Goal: Obtain resource: Obtain resource

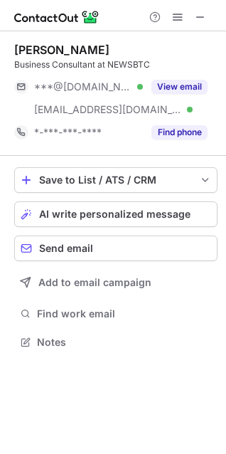
scroll to position [332, 226]
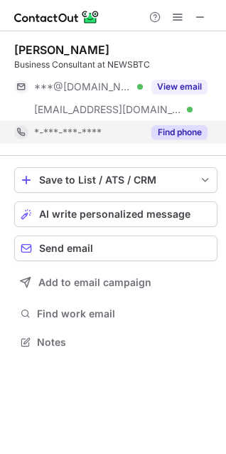
click at [185, 132] on button "Find phone" at bounding box center [180, 132] width 56 height 14
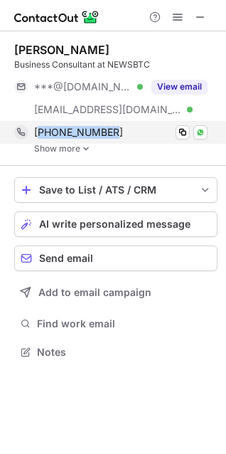
drag, startPoint x: 135, startPoint y: 133, endPoint x: 42, endPoint y: 134, distance: 92.5
click at [42, 134] on div "+447808286358" at bounding box center [121, 132] width 174 height 13
copy span "447808286358"
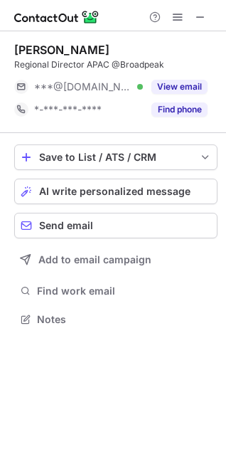
scroll to position [310, 226]
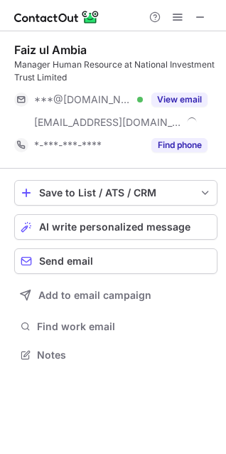
scroll to position [345, 226]
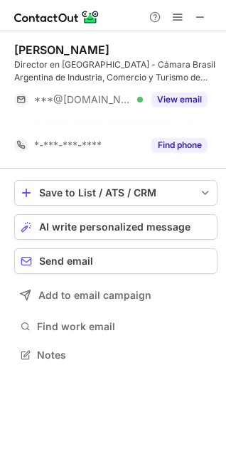
scroll to position [322, 226]
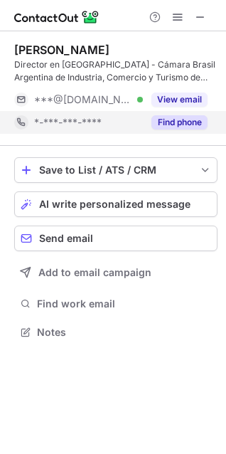
click at [194, 123] on button "Find phone" at bounding box center [180, 122] width 56 height 14
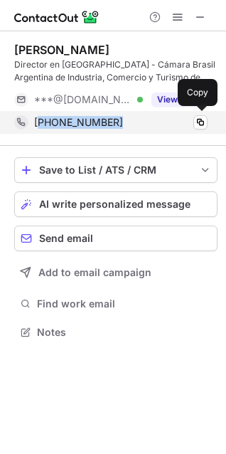
drag, startPoint x: 140, startPoint y: 120, endPoint x: 43, endPoint y: 119, distance: 96.8
click at [43, 119] on div "+5491137854493" at bounding box center [121, 122] width 174 height 13
copy span "5491137854493"
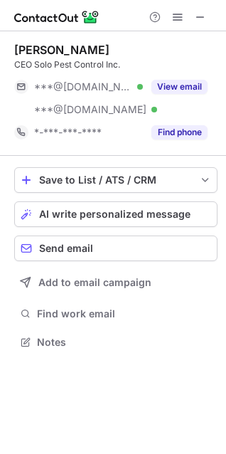
scroll to position [332, 226]
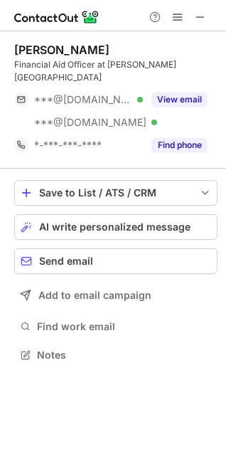
scroll to position [332, 226]
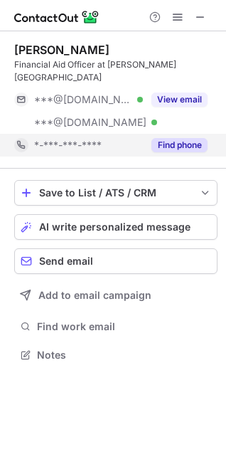
click at [186, 138] on button "Find phone" at bounding box center [180, 145] width 56 height 14
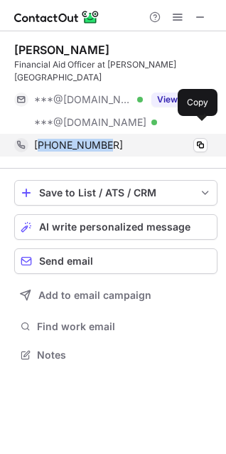
drag, startPoint x: 110, startPoint y: 125, endPoint x: 42, endPoint y: 127, distance: 68.4
click at [42, 134] on div "+19544943859 Copy" at bounding box center [111, 145] width 194 height 23
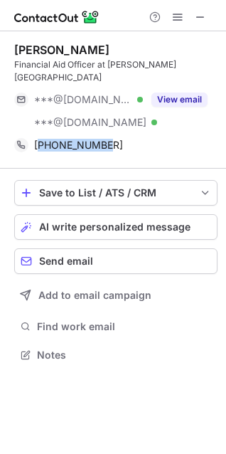
copy span "19544943859"
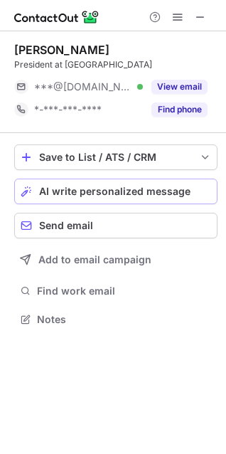
scroll to position [310, 226]
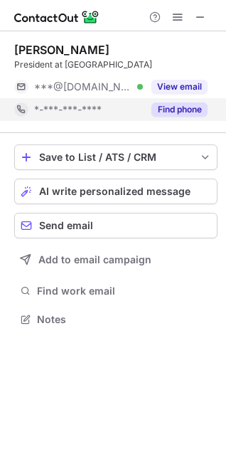
click at [186, 106] on button "Find phone" at bounding box center [180, 109] width 56 height 14
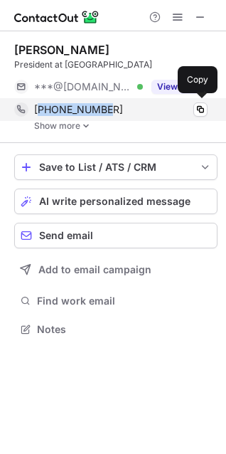
drag, startPoint x: 119, startPoint y: 111, endPoint x: 43, endPoint y: 101, distance: 76.8
click at [43, 101] on div "+19549611913 Copy" at bounding box center [111, 109] width 194 height 23
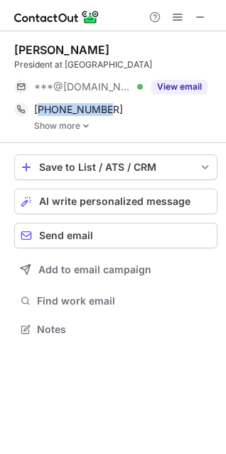
copy span "19549611913"
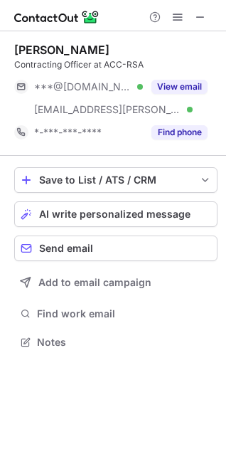
scroll to position [332, 226]
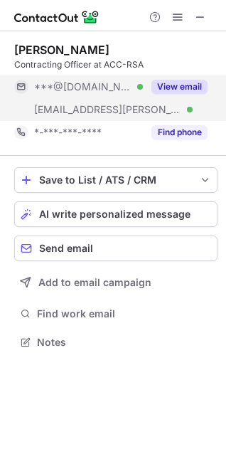
click at [201, 88] on button "View email" at bounding box center [180, 87] width 56 height 14
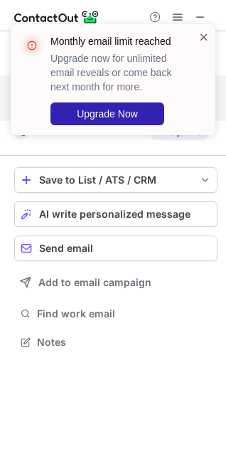
click at [199, 38] on span at bounding box center [204, 37] width 11 height 14
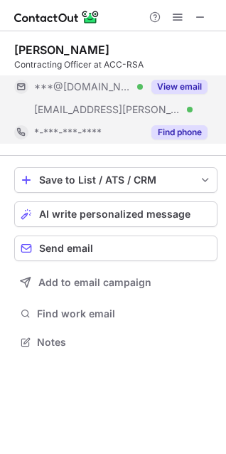
click at [186, 137] on button "Find phone" at bounding box center [180, 132] width 56 height 14
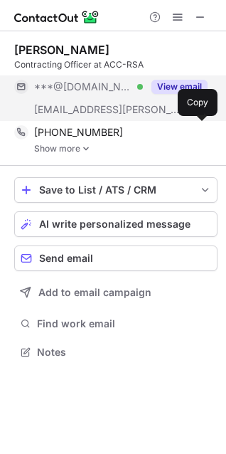
scroll to position [342, 226]
click at [172, 85] on button "View email" at bounding box center [180, 87] width 56 height 14
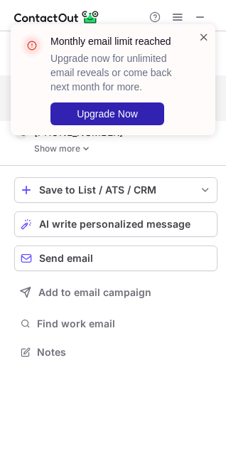
click at [203, 37] on span at bounding box center [204, 37] width 11 height 14
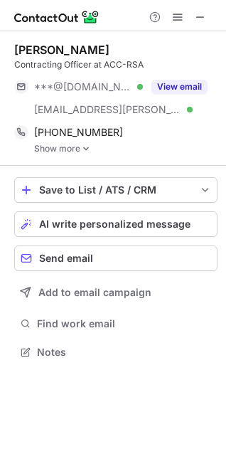
scroll to position [342, 226]
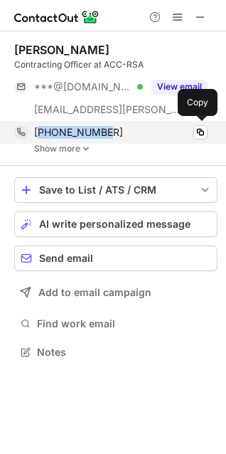
drag, startPoint x: 124, startPoint y: 125, endPoint x: 41, endPoint y: 127, distance: 83.3
click at [41, 127] on div "[PHONE_NUMBER] Copy" at bounding box center [111, 132] width 194 height 23
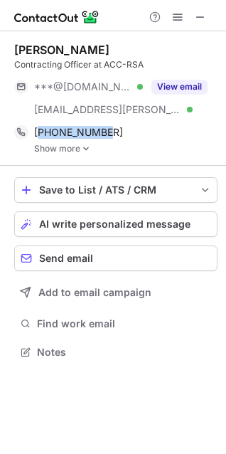
copy span "17066628179"
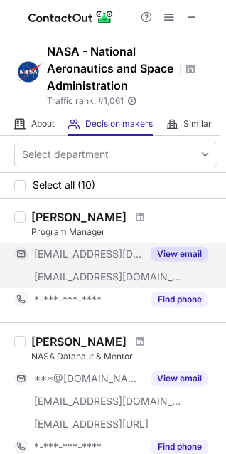
click at [172, 253] on button "View email" at bounding box center [180, 254] width 56 height 14
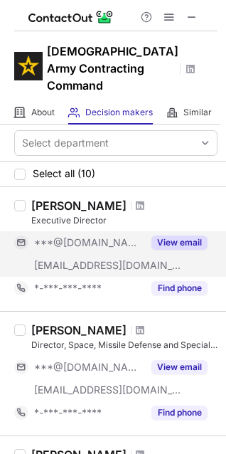
click at [182, 236] on button "View email" at bounding box center [180, 243] width 56 height 14
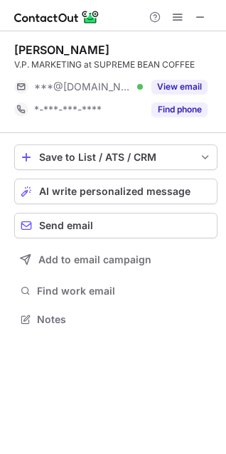
scroll to position [310, 226]
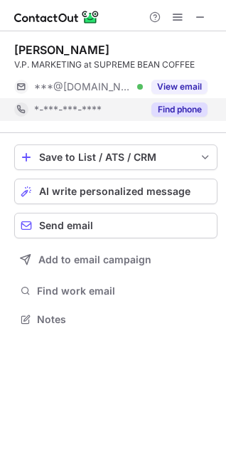
click at [180, 112] on button "Find phone" at bounding box center [180, 109] width 56 height 14
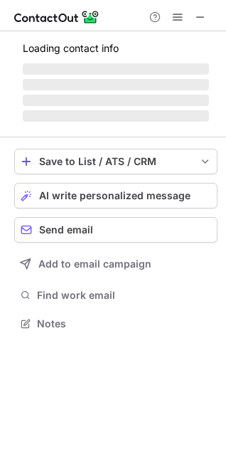
scroll to position [345, 226]
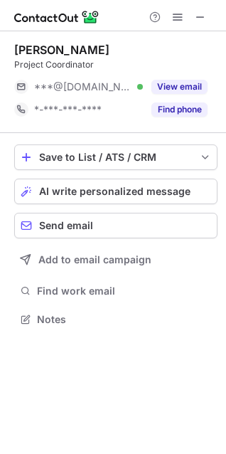
scroll to position [310, 226]
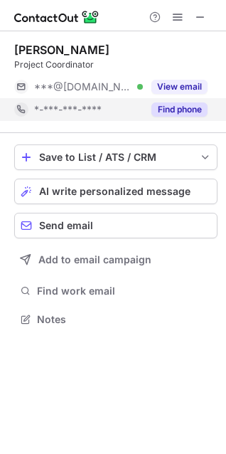
click at [193, 110] on button "Find phone" at bounding box center [180, 109] width 56 height 14
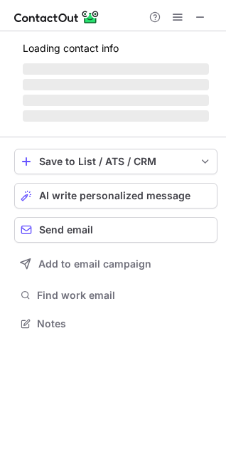
scroll to position [345, 226]
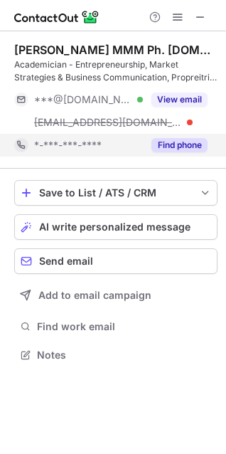
click at [191, 148] on button "Find phone" at bounding box center [180, 145] width 56 height 14
click at [179, 144] on button "Find phone" at bounding box center [180, 145] width 56 height 14
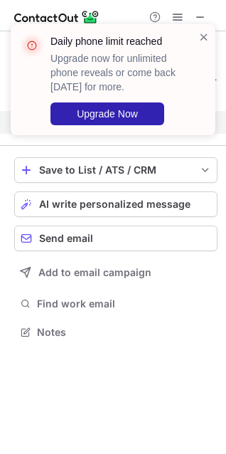
scroll to position [322, 226]
